Goal: Check status

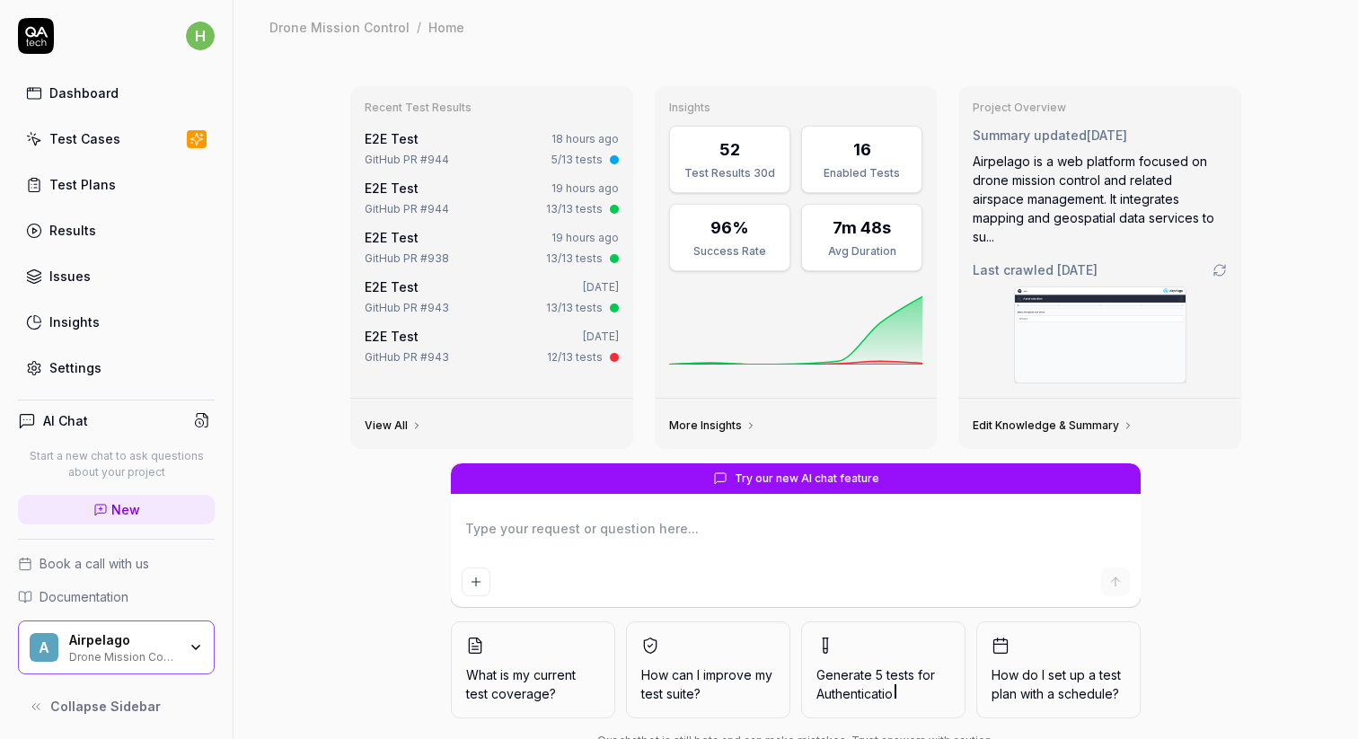
type textarea "*"
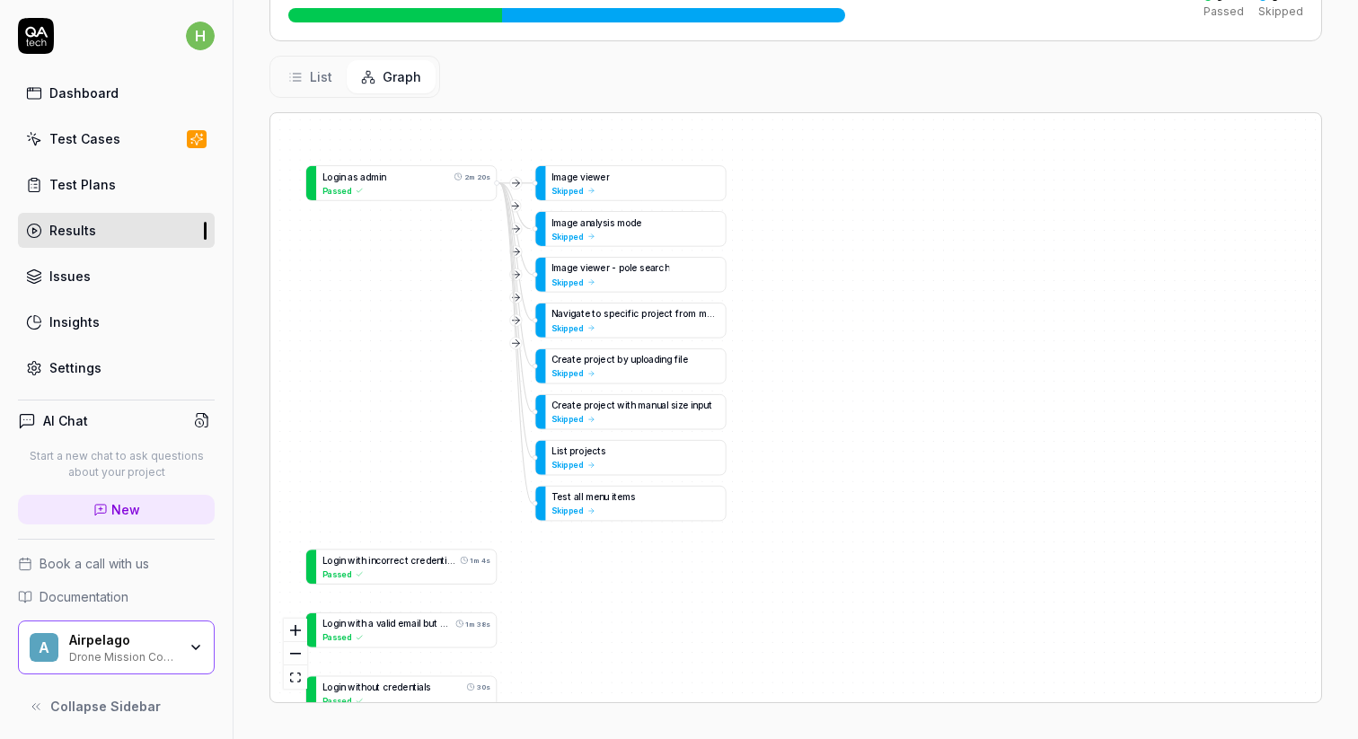
scroll to position [176, 0]
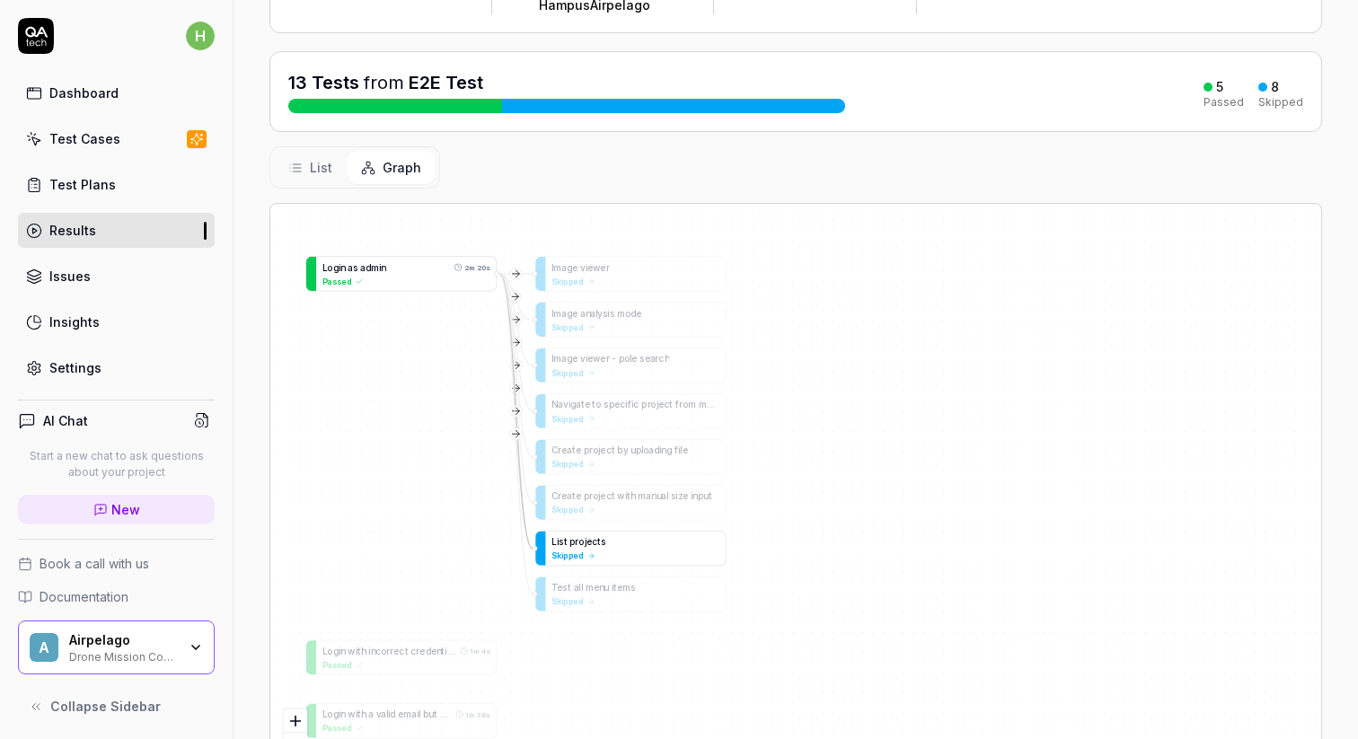
click at [578, 561] on span "Skipped" at bounding box center [567, 556] width 31 height 12
